Goal: Information Seeking & Learning: Learn about a topic

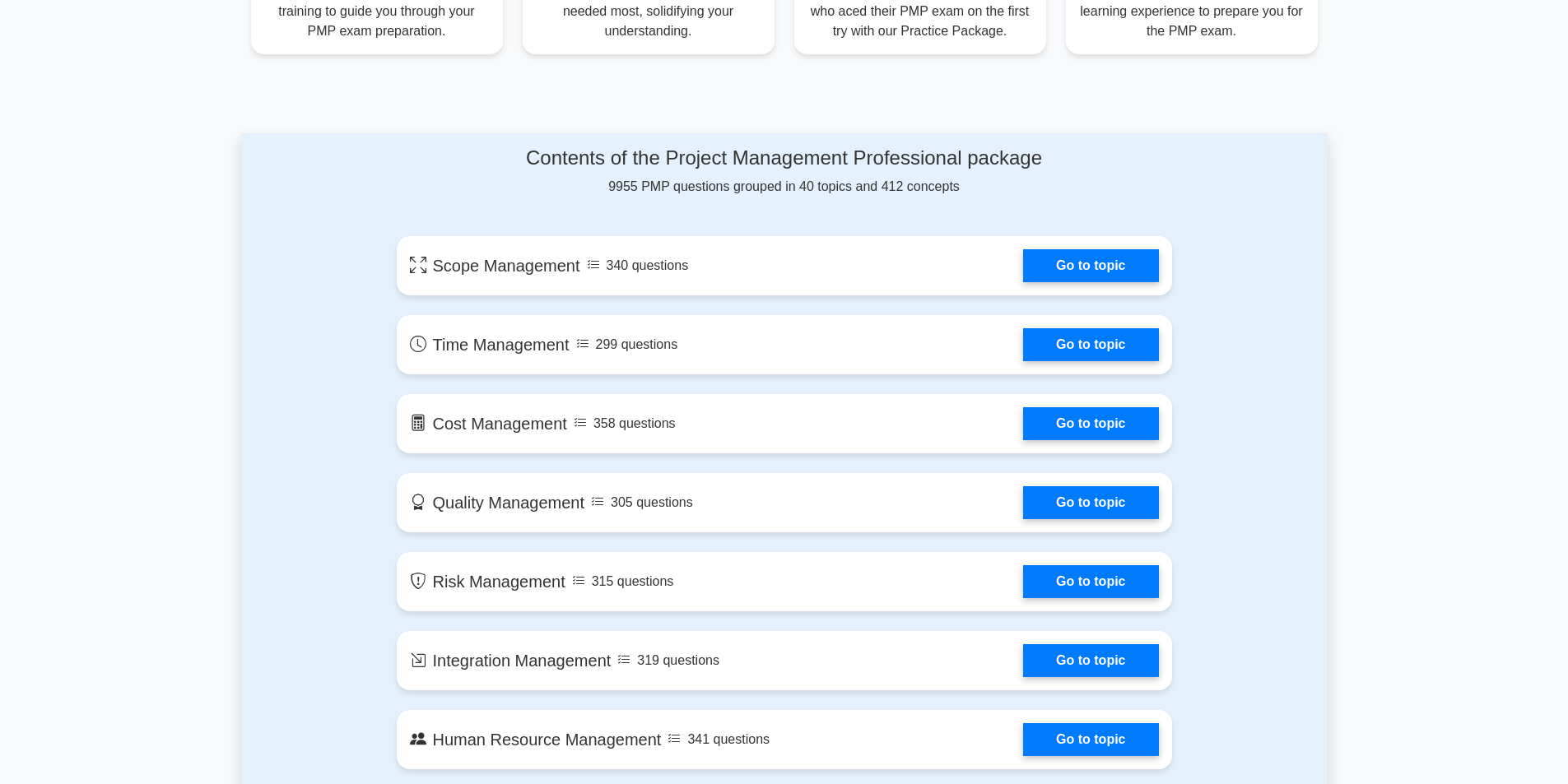
scroll to position [740, 0]
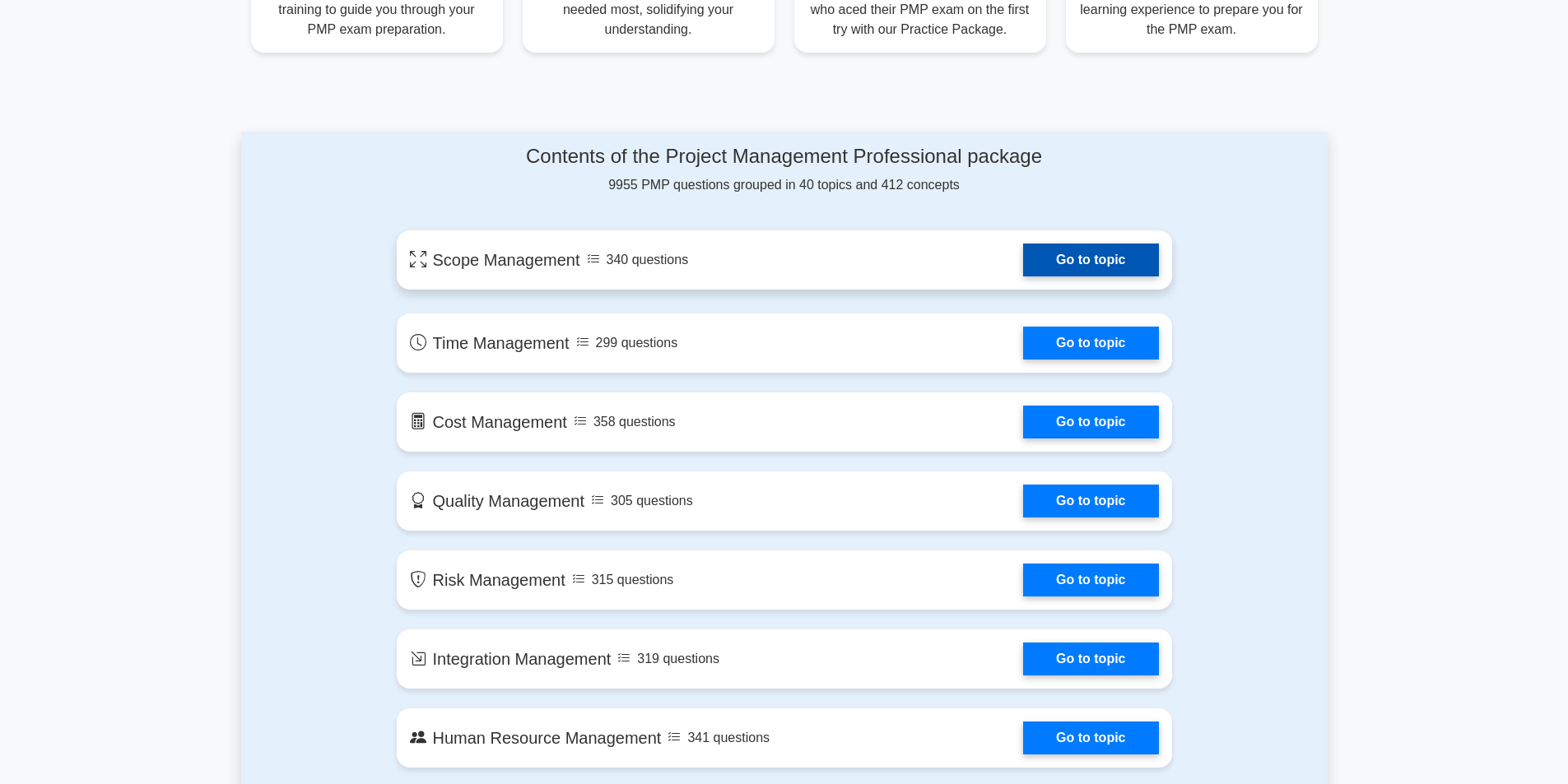
click at [1086, 261] on link "Go to topic" at bounding box center [1091, 259] width 135 height 33
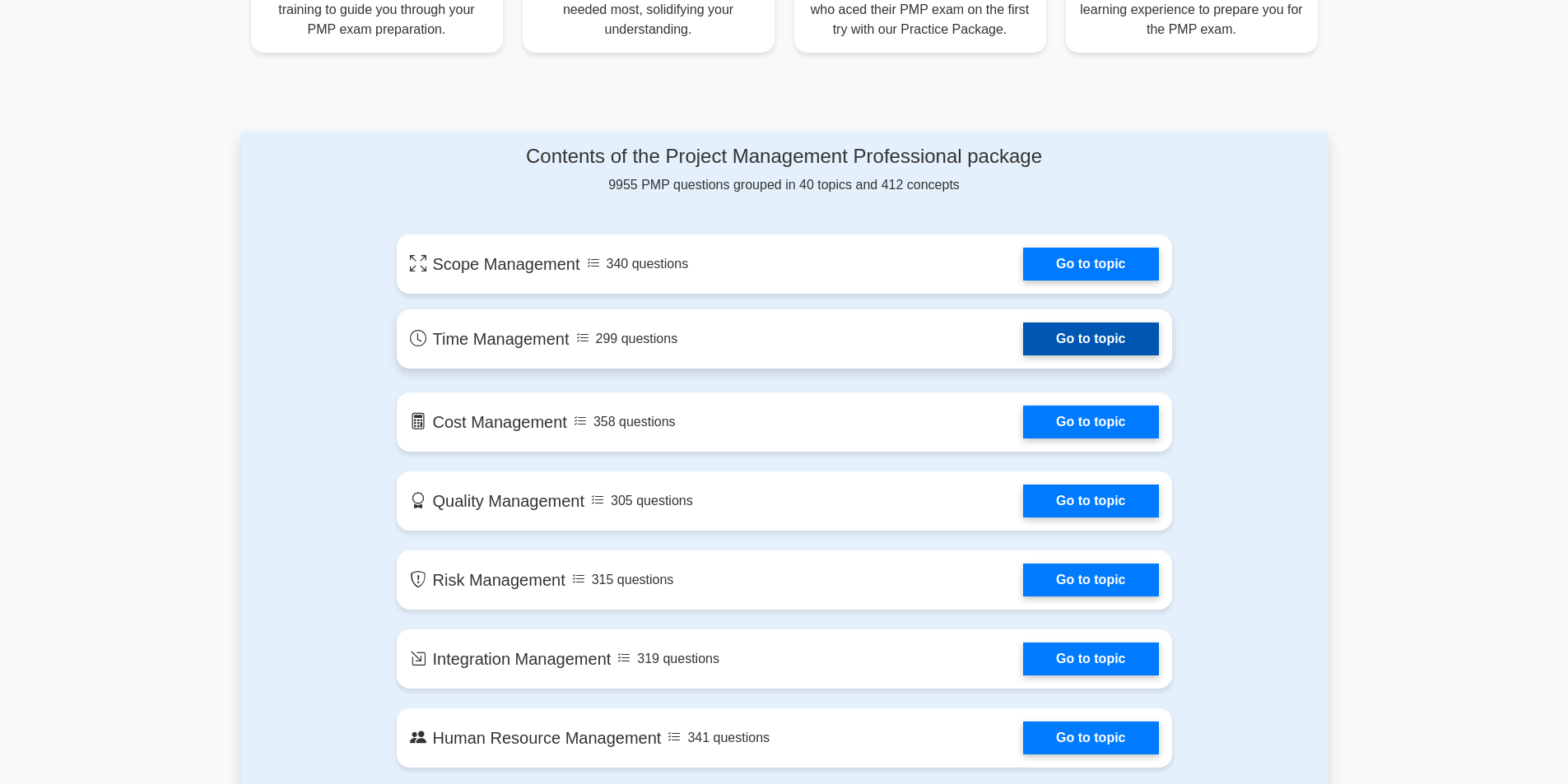
click at [1071, 333] on link "Go to topic" at bounding box center [1091, 338] width 135 height 33
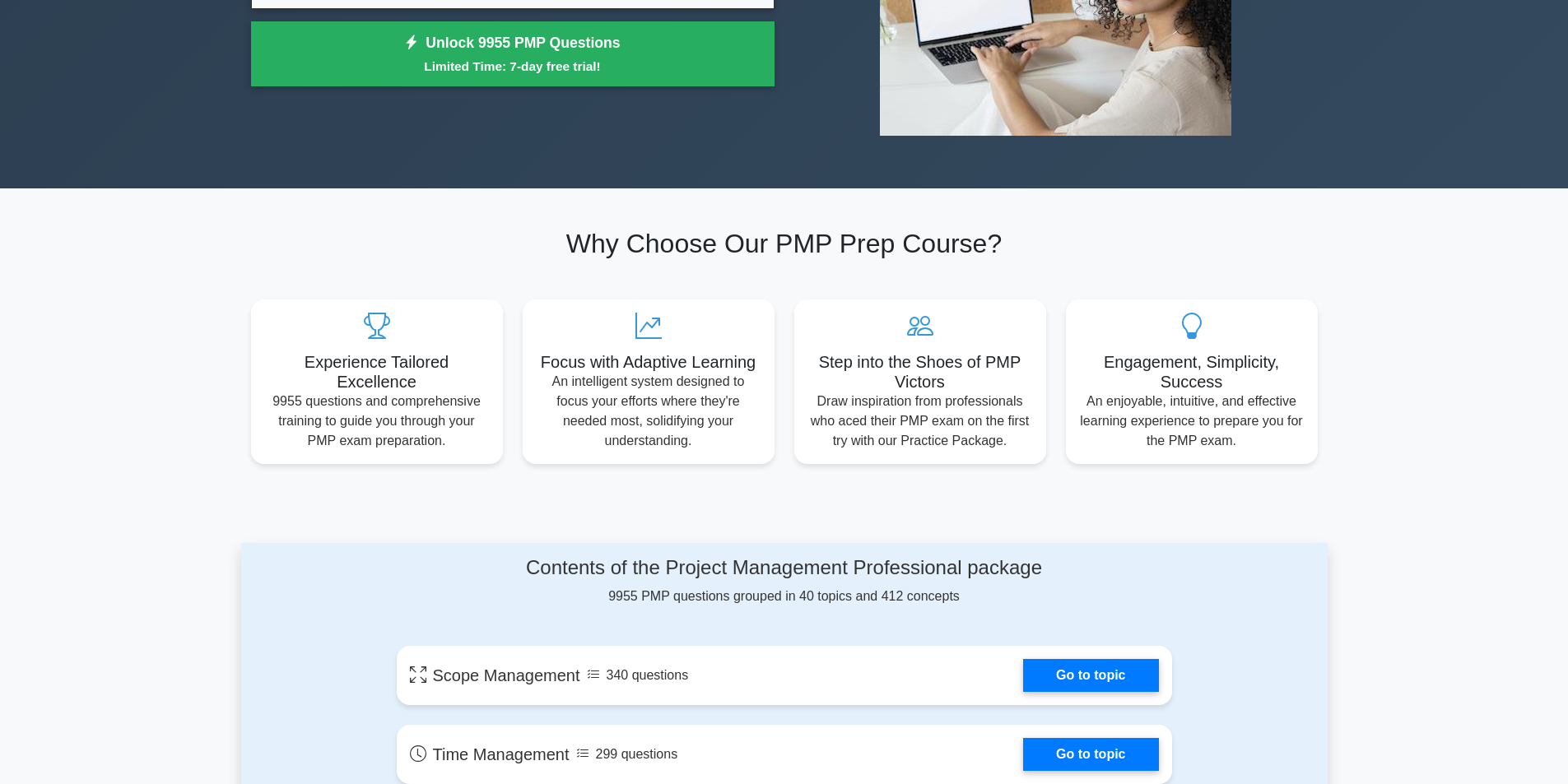
scroll to position [0, 0]
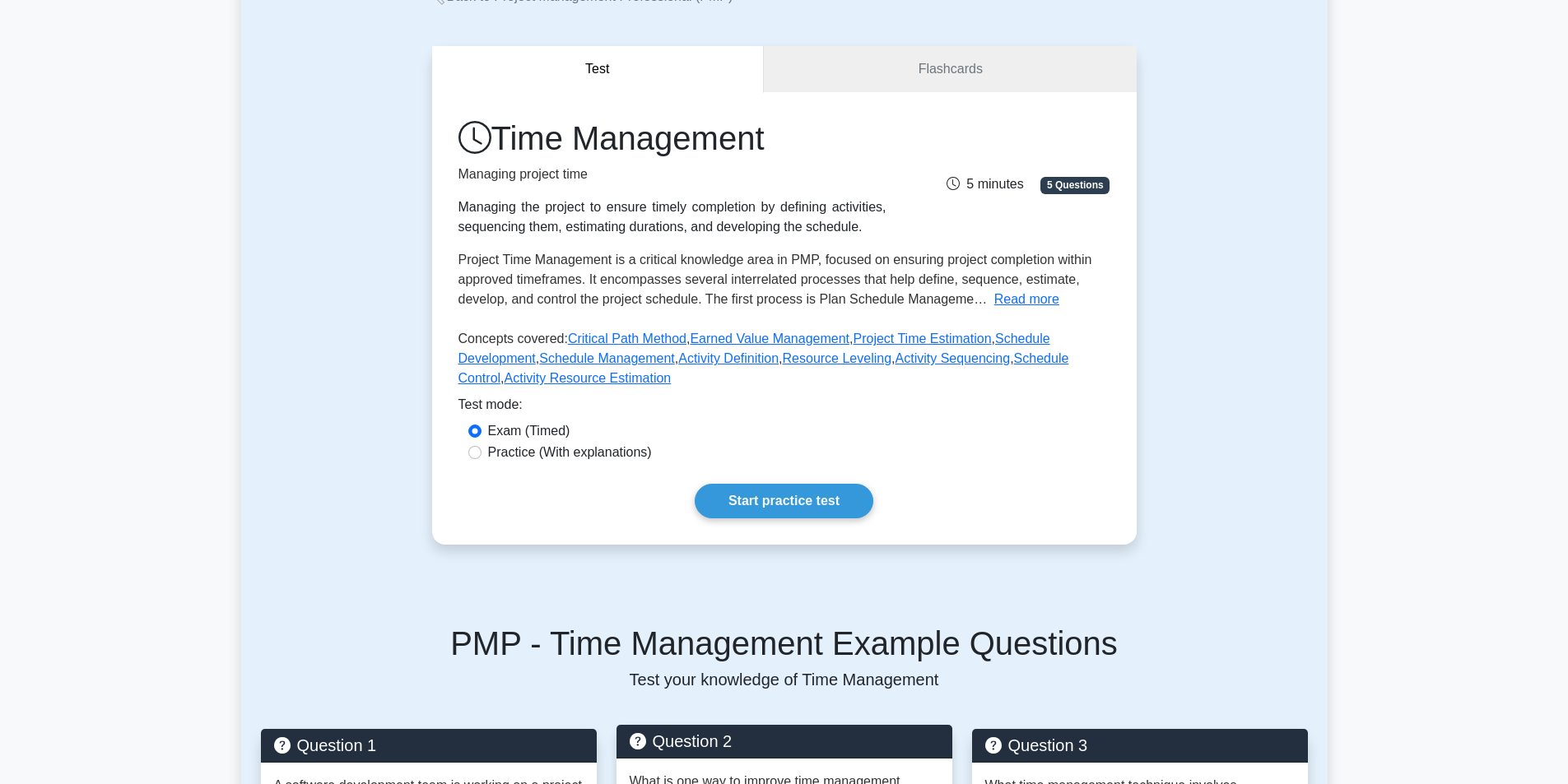
scroll to position [411, 0]
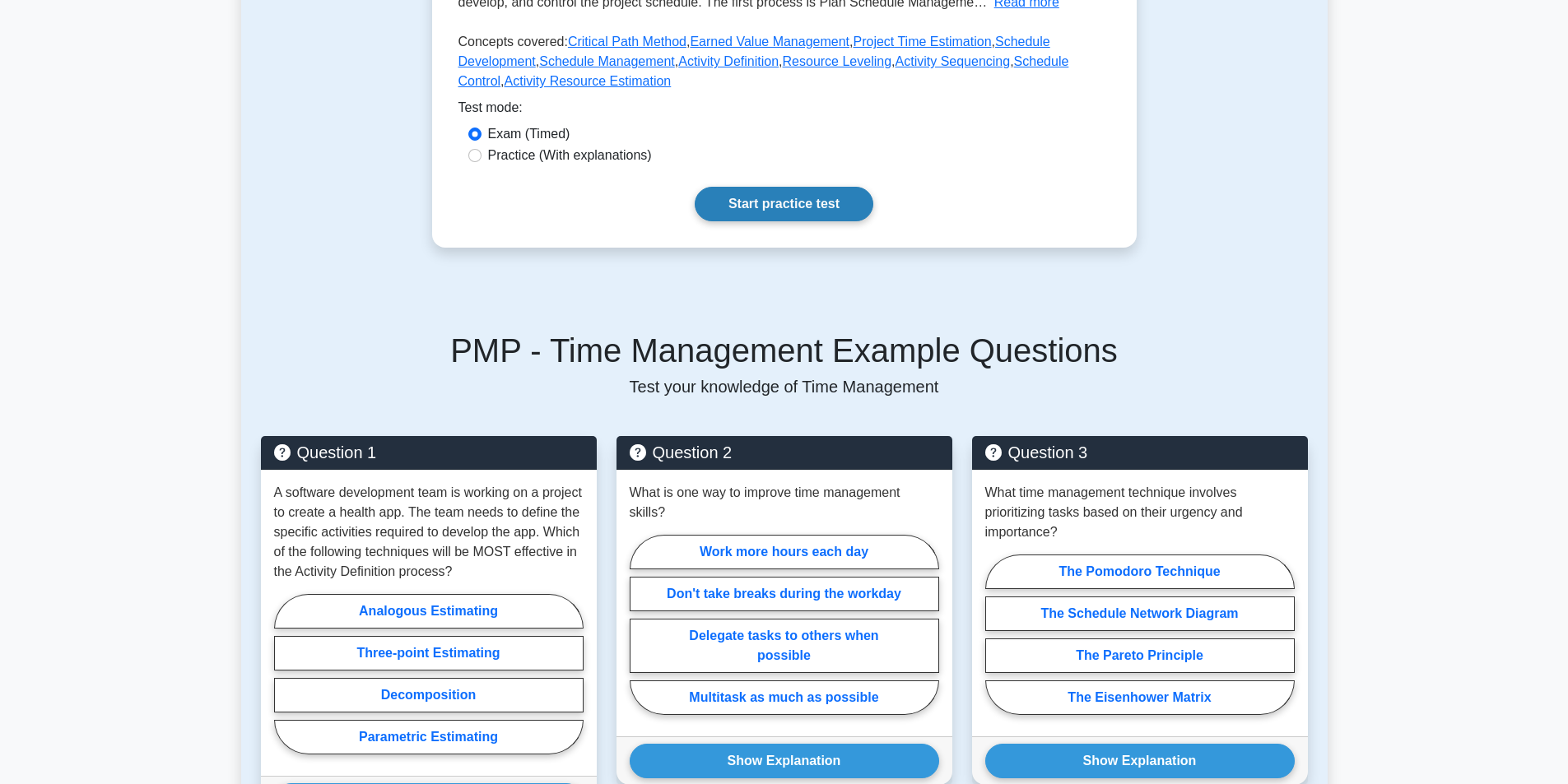
click at [816, 200] on link "Start practice test" at bounding box center [784, 203] width 179 height 35
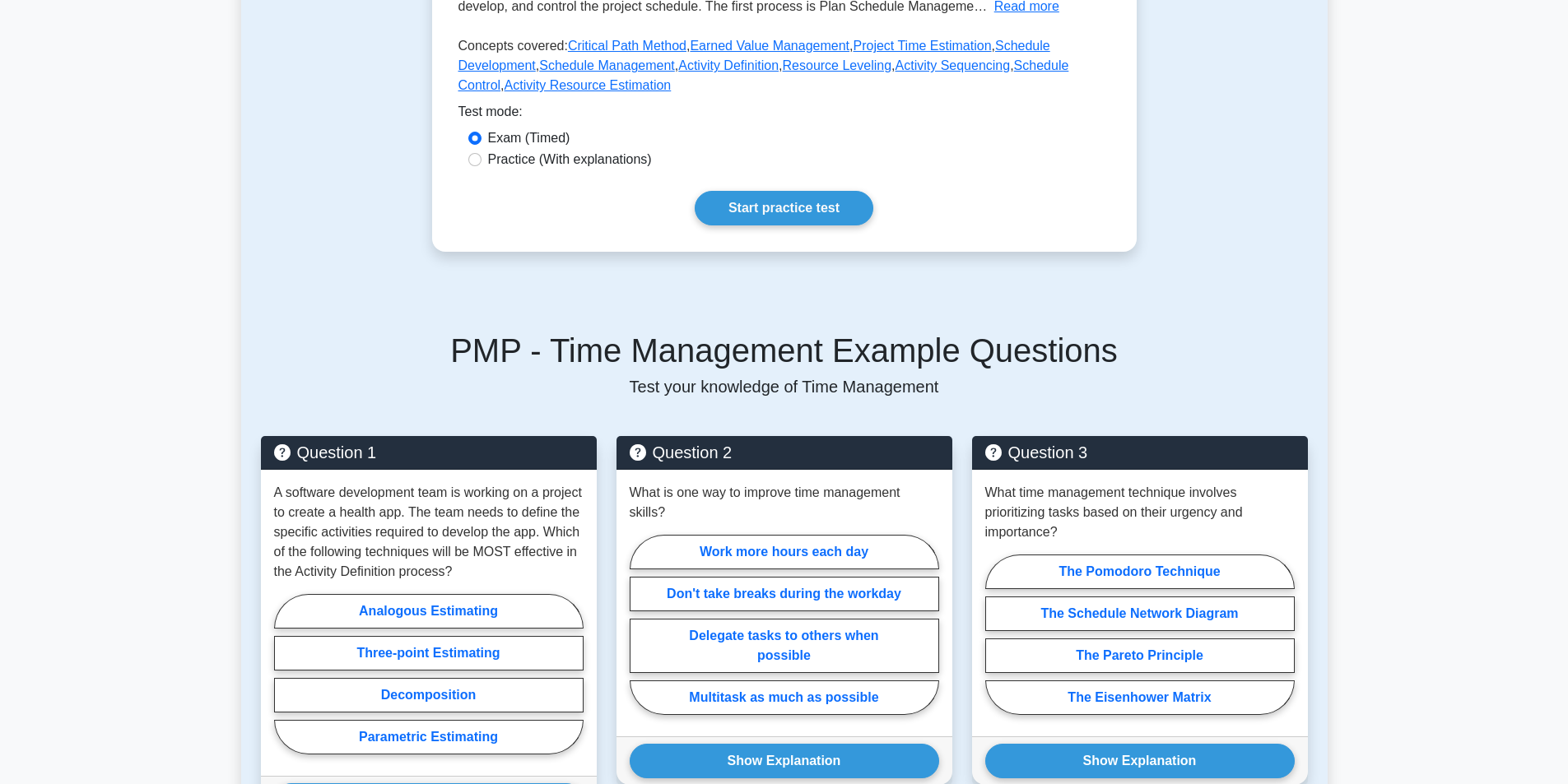
click at [1278, 176] on div "Test Flashcards Time Management Managing project time Managing the project to e…" at bounding box center [784, 3] width 1086 height 577
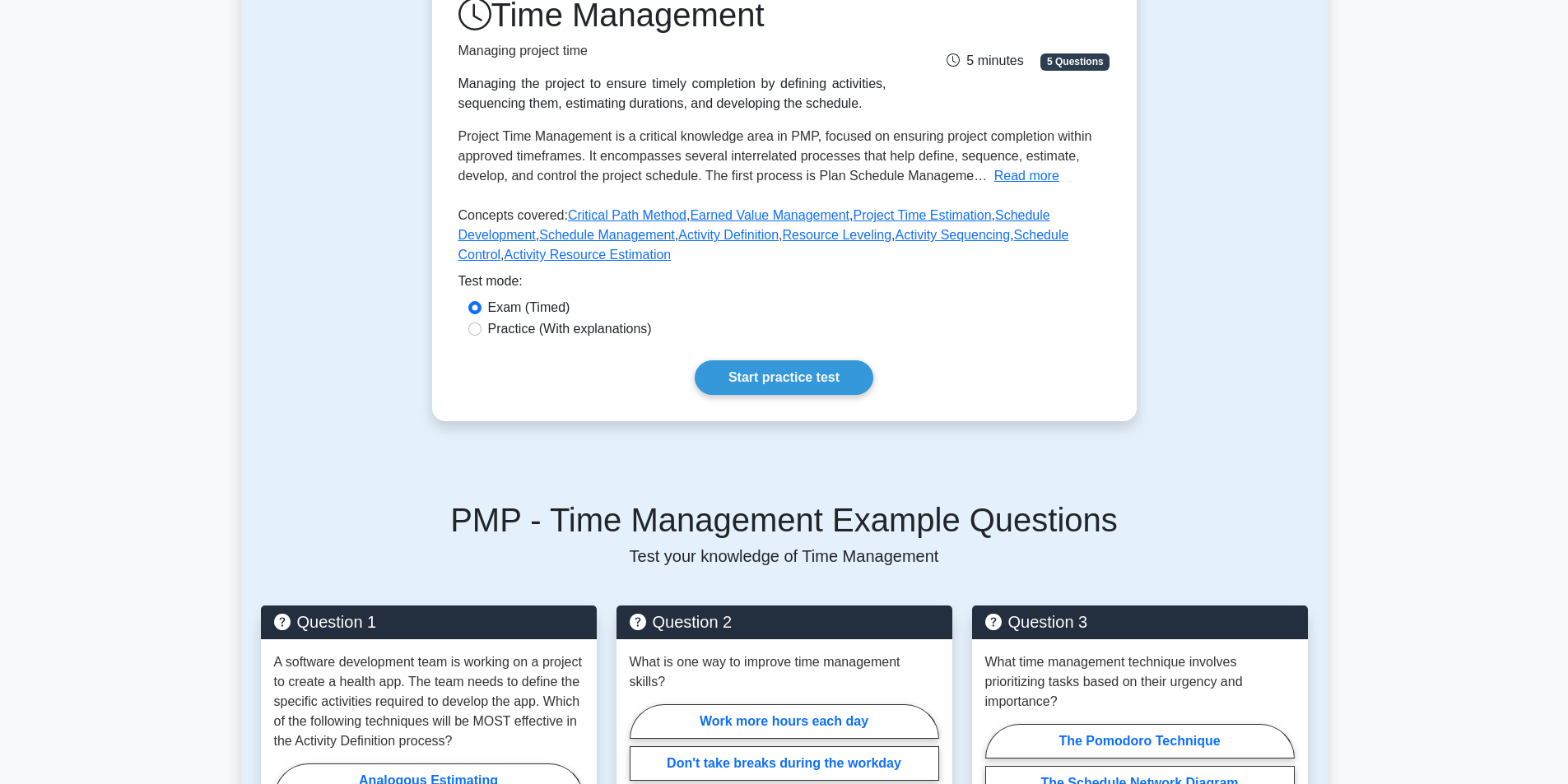
scroll to position [83, 0]
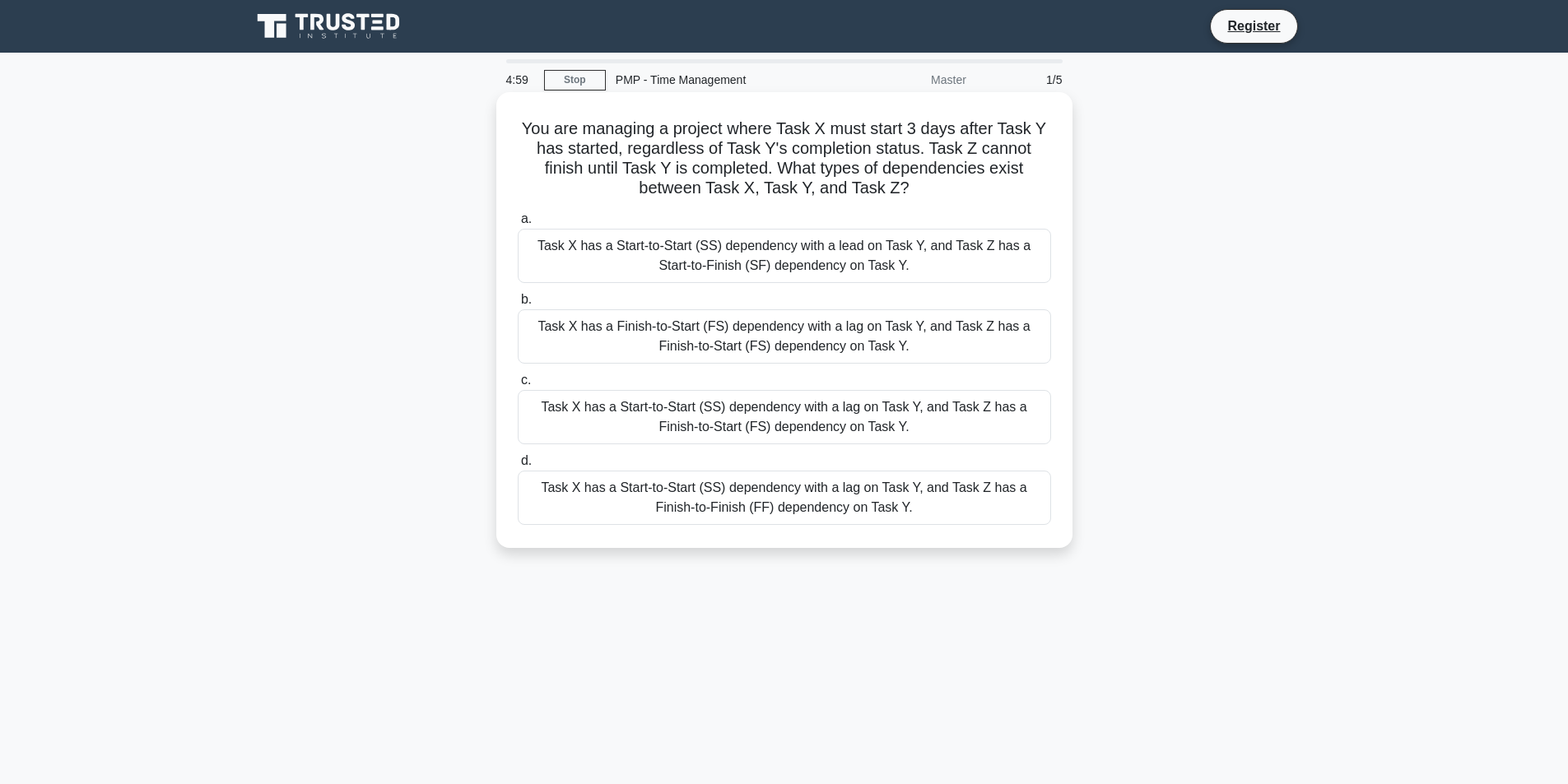
click at [592, 255] on div "Task X has a Start-to-Start (SS) dependency with a lead on Task Y, and Task Z h…" at bounding box center [784, 256] width 533 height 54
click at [518, 225] on input "a. Task X has a Start-to-Start (SS) dependency with a lead on Task Y, and Task …" at bounding box center [518, 219] width 0 height 11
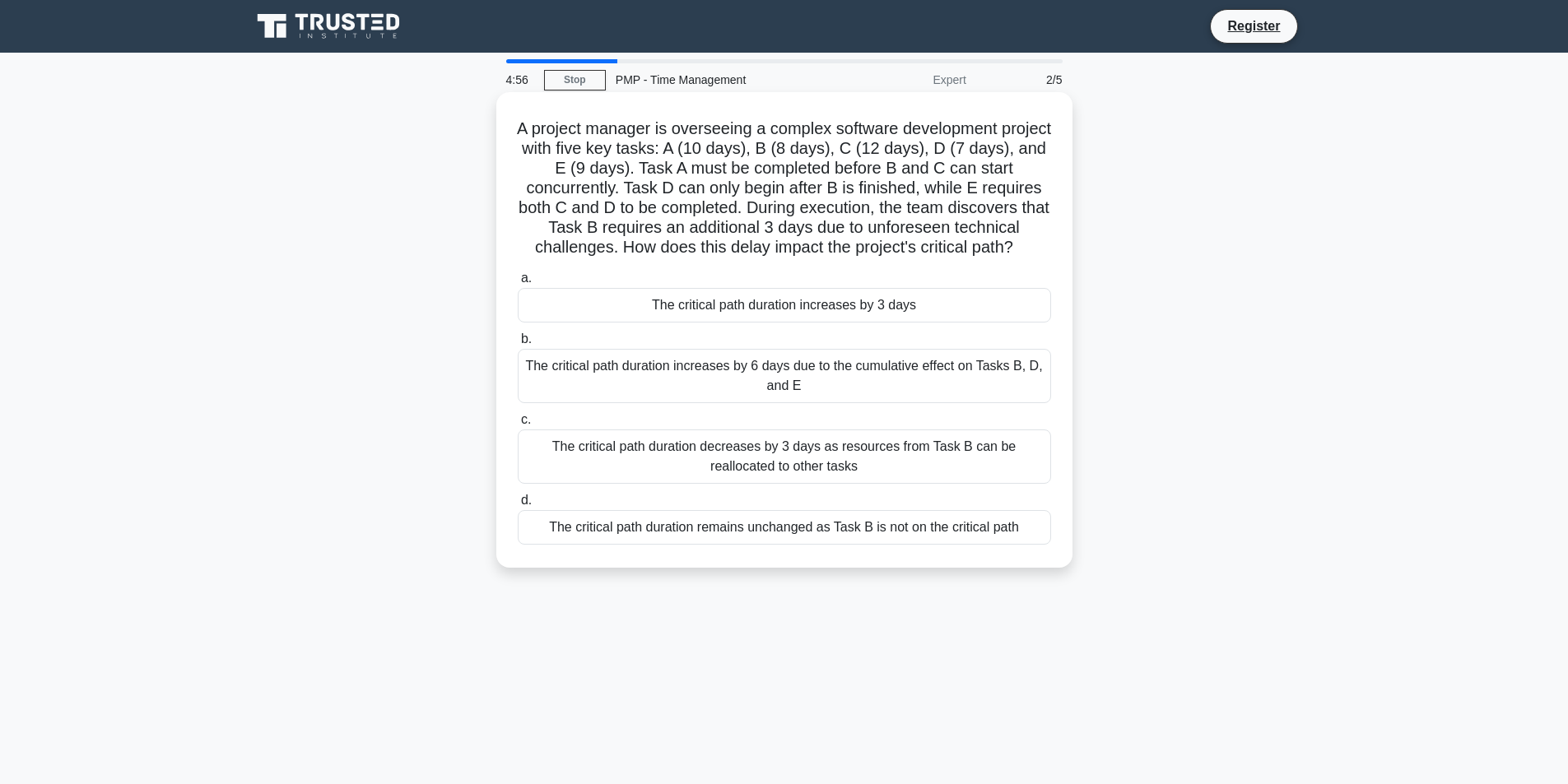
click at [708, 322] on div "The critical path duration increases by 3 days" at bounding box center [784, 305] width 533 height 35
click at [518, 284] on input "a. The critical path duration increases by 3 days" at bounding box center [518, 279] width 0 height 11
